Goal: Information Seeking & Learning: Learn about a topic

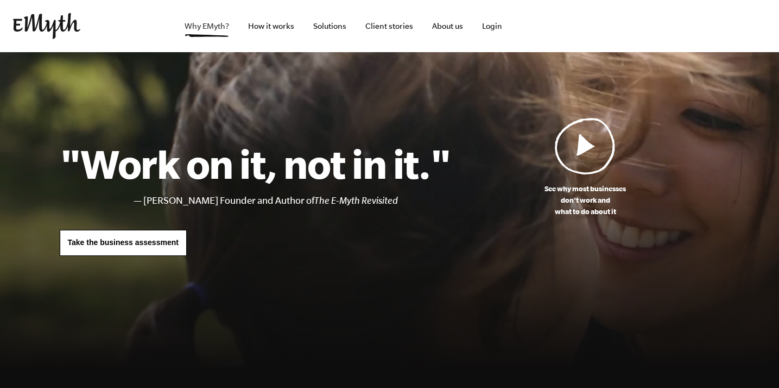
click at [204, 27] on link "Why EMyth?" at bounding box center [207, 26] width 62 height 52
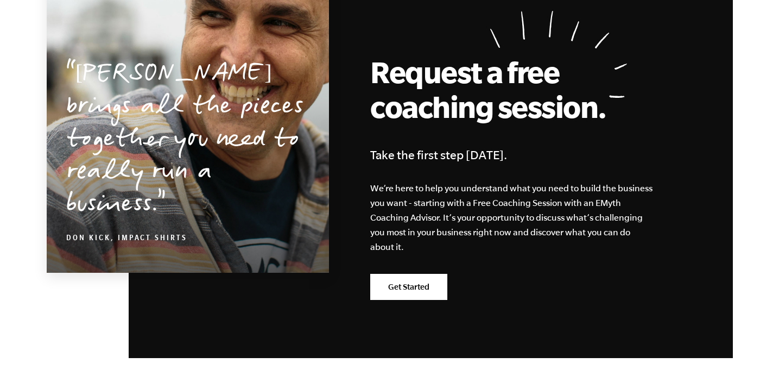
scroll to position [3522, 0]
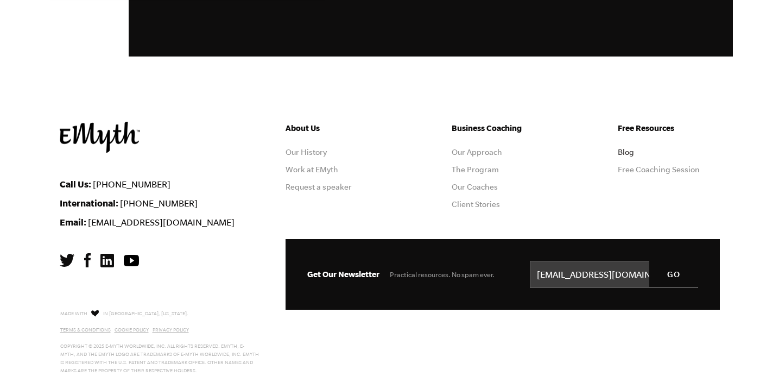
click at [623, 150] on link "Blog" at bounding box center [626, 152] width 16 height 9
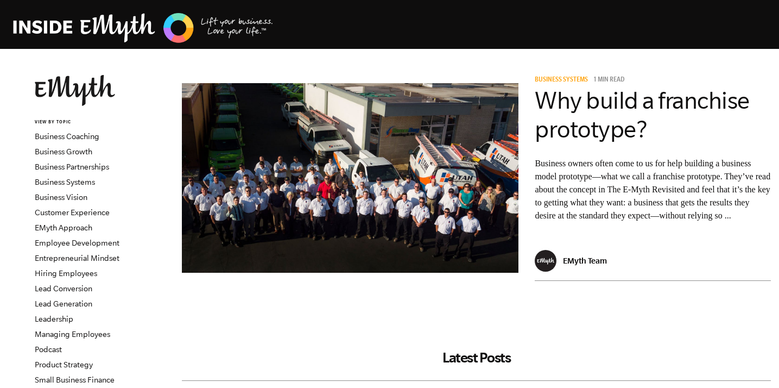
click at [664, 222] on p "Business owners often come to us for help building a business model prototype—w…" at bounding box center [653, 189] width 236 height 65
click at [662, 222] on p "Business owners often come to us for help building a business model prototype—w…" at bounding box center [653, 189] width 236 height 65
click at [650, 222] on p "Business owners often come to us for help building a business model prototype—w…" at bounding box center [653, 189] width 236 height 65
click at [544, 267] on img at bounding box center [546, 261] width 22 height 22
click at [576, 263] on p "EMyth Team" at bounding box center [585, 260] width 44 height 9
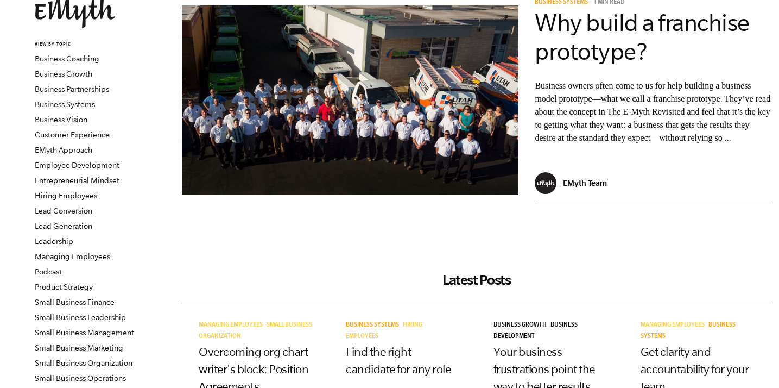
scroll to position [76, 0]
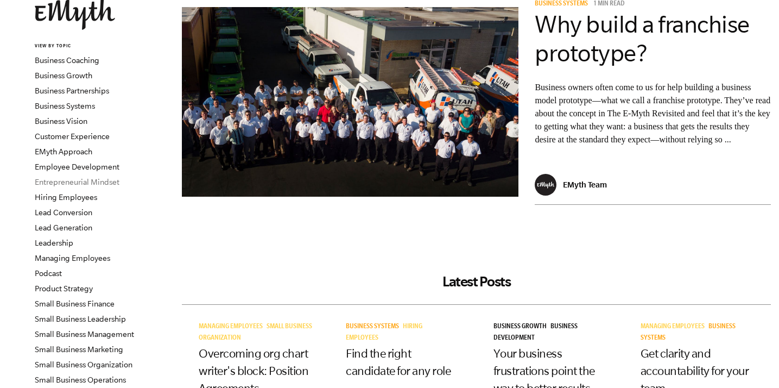
click at [80, 181] on link "Entrepreneurial Mindset" at bounding box center [77, 182] width 85 height 9
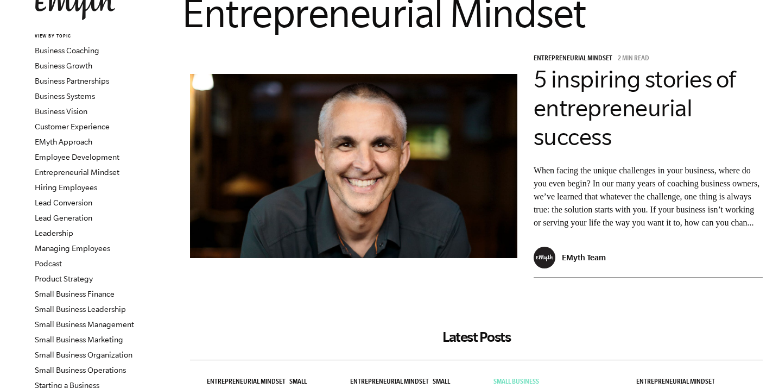
scroll to position [56, 0]
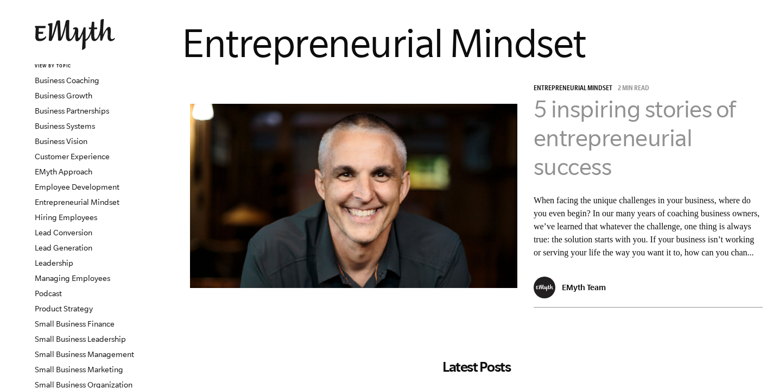
click at [583, 106] on link "5 inspiring stories of entrepreneurial success" at bounding box center [635, 138] width 202 height 84
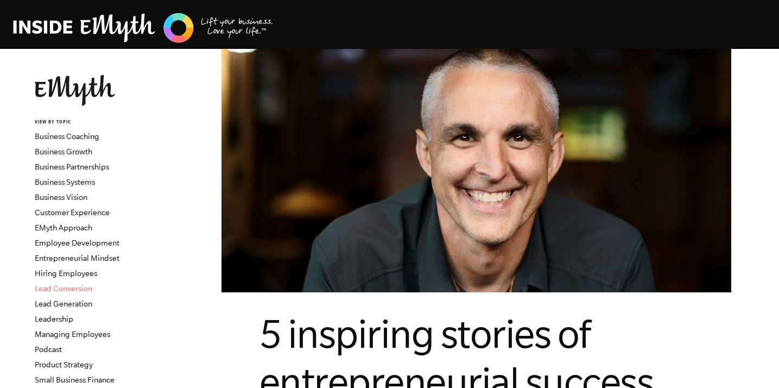
click at [65, 289] on link "Lead Conversion" at bounding box center [64, 288] width 58 height 9
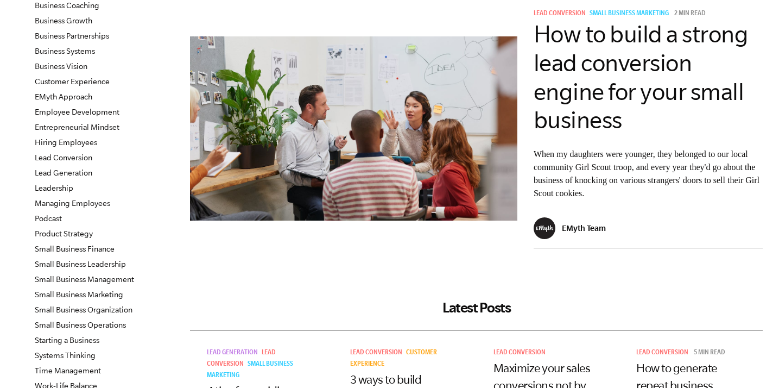
scroll to position [119, 0]
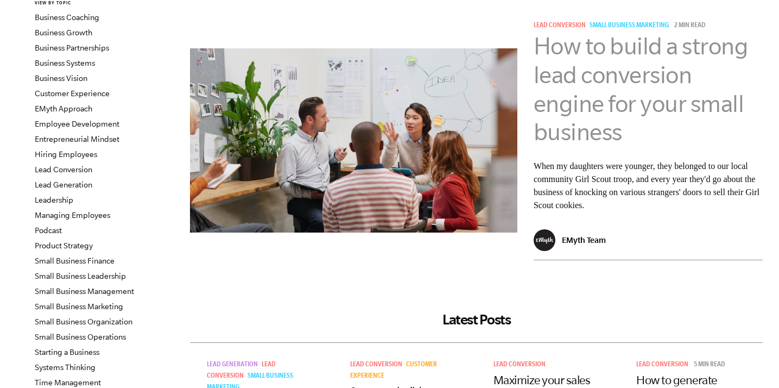
click at [578, 100] on link "How to build a strong lead conversion engine for your small business" at bounding box center [641, 89] width 215 height 112
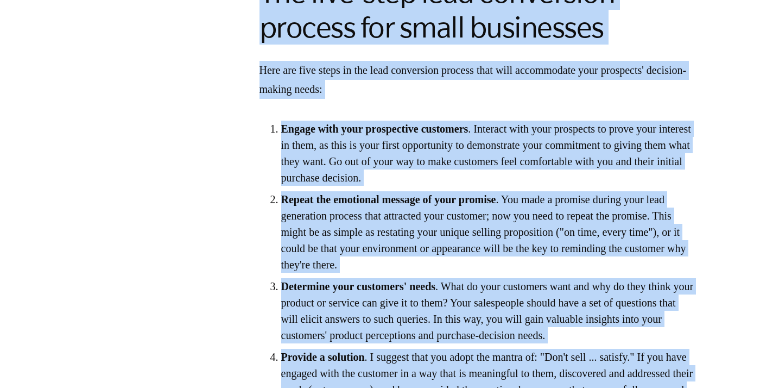
scroll to position [1342, 0]
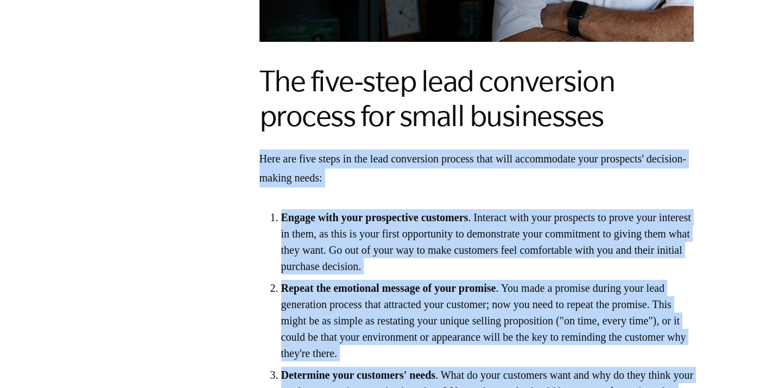
drag, startPoint x: 533, startPoint y: 218, endPoint x: 245, endPoint y: 136, distance: 298.6
click at [245, 136] on section ""What can I do in my business to get consistent sales results?" That's the ques…" at bounding box center [476, 183] width 605 height 1999
copy div "Here are five steps in the lead conversion process that will accommodate your p…"
